Goal: Navigation & Orientation: Understand site structure

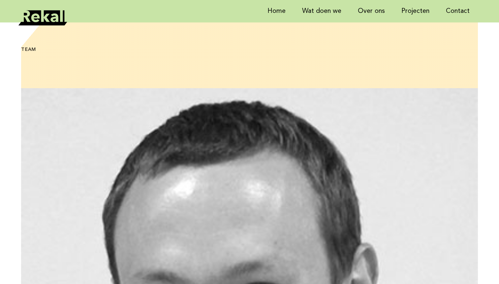
click at [27, 48] on h1 "Team" at bounding box center [155, 50] width 269 height 6
click at [287, 8] on link "Home" at bounding box center [276, 11] width 35 height 22
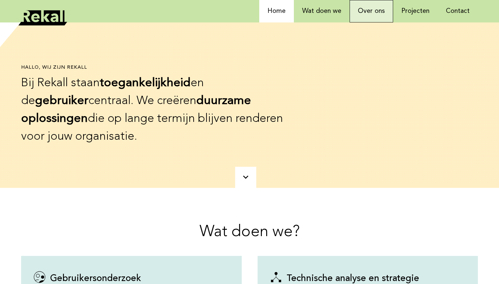
click at [380, 10] on link "Over ons" at bounding box center [371, 11] width 44 height 22
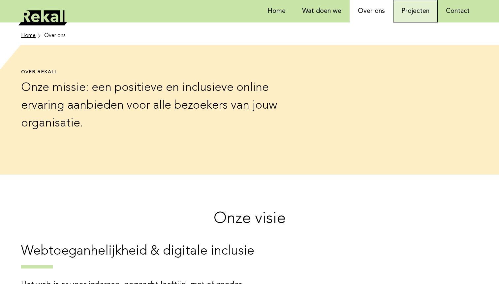
click at [413, 10] on link "Projecten" at bounding box center [415, 11] width 45 height 22
